Goal: Check status

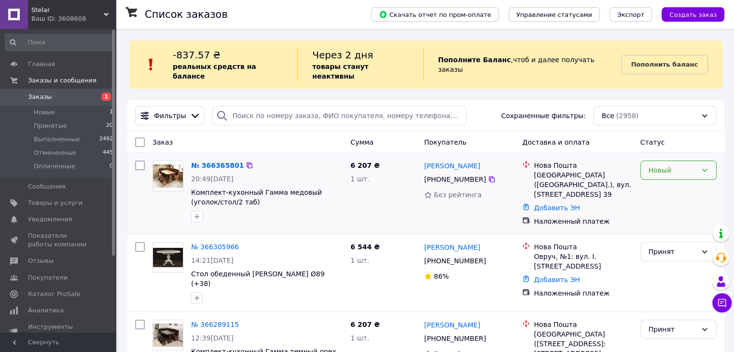
click at [700, 166] on icon at bounding box center [704, 170] width 8 height 8
click at [678, 178] on li "Принят" at bounding box center [677, 181] width 75 height 17
